Goal: Navigation & Orientation: Find specific page/section

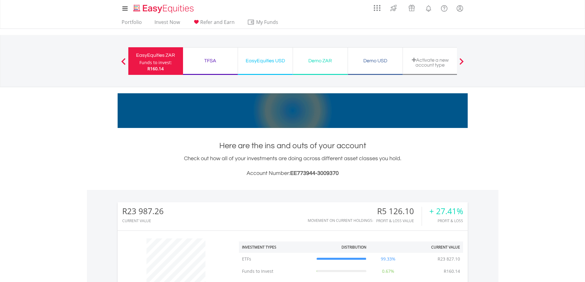
click at [214, 57] on div "TFSA" at bounding box center [210, 61] width 47 height 9
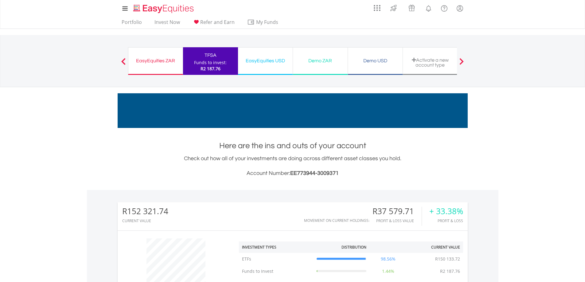
click at [274, 59] on div "EasyEquities USD" at bounding box center [265, 61] width 47 height 9
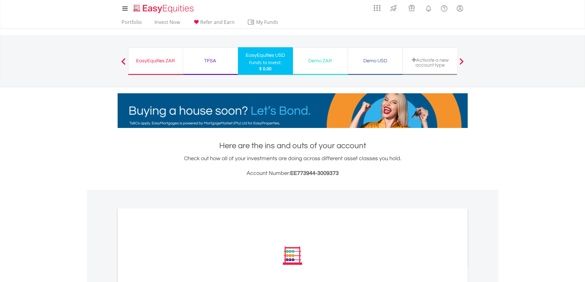
click at [208, 55] on div "TFSA Funds to invest: $ 0.00" at bounding box center [210, 61] width 55 height 28
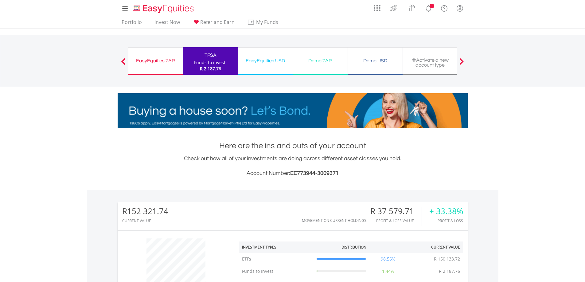
scroll to position [59, 117]
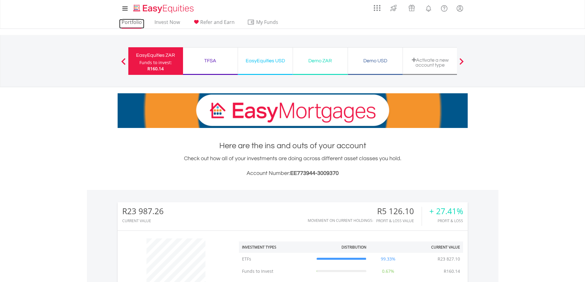
click at [135, 24] on link "Portfolio" at bounding box center [131, 24] width 25 height 10
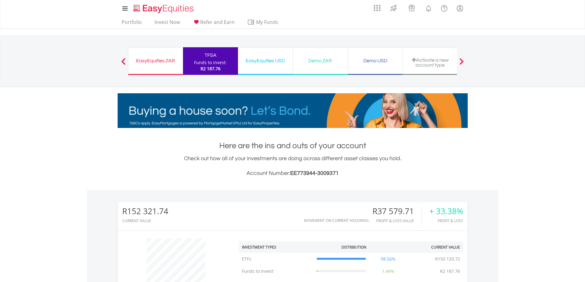
click at [161, 55] on div "EasyEquities ZAR Funds to invest: R2 187.76" at bounding box center [155, 61] width 55 height 28
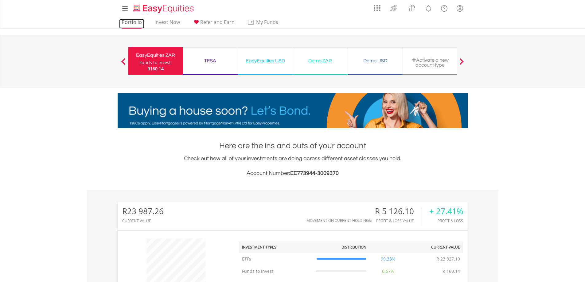
click at [137, 22] on link "Portfolio" at bounding box center [131, 24] width 25 height 10
